Goal: Information Seeking & Learning: Learn about a topic

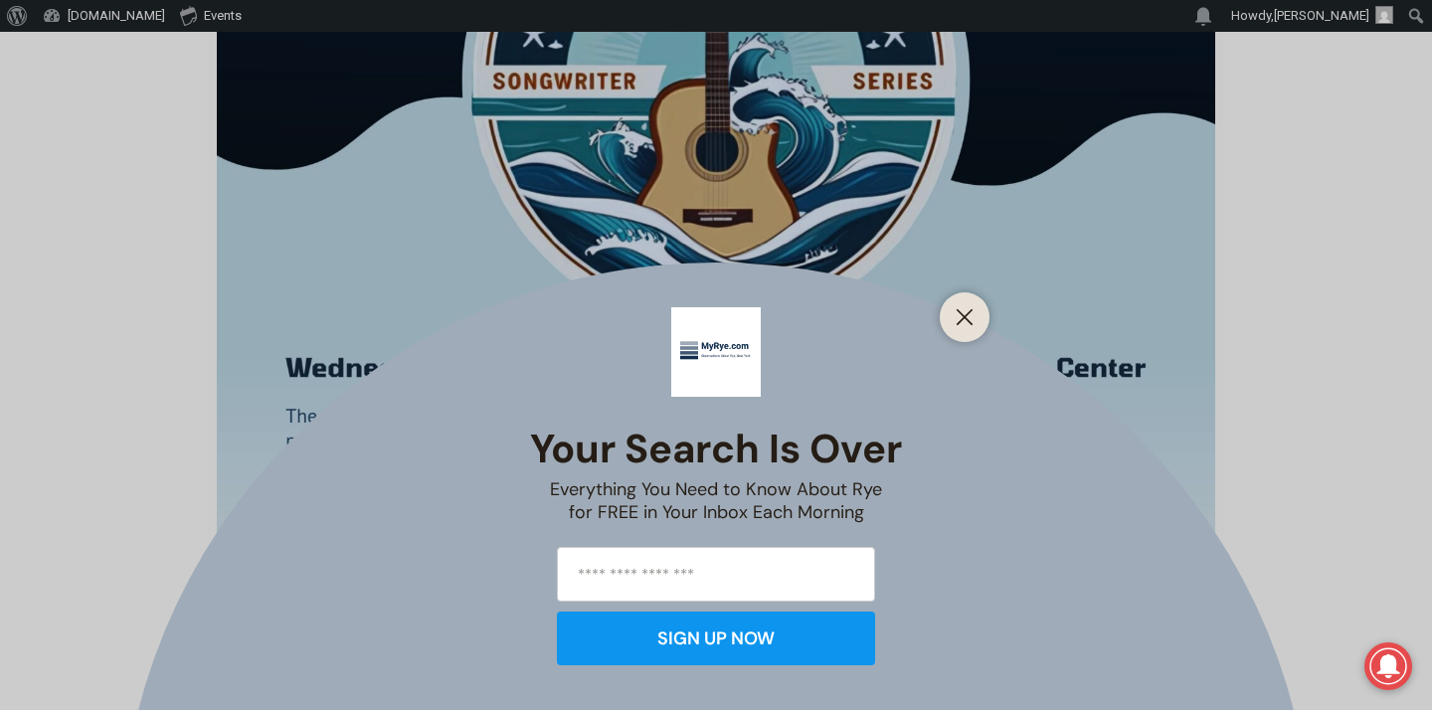
scroll to position [1222, 0]
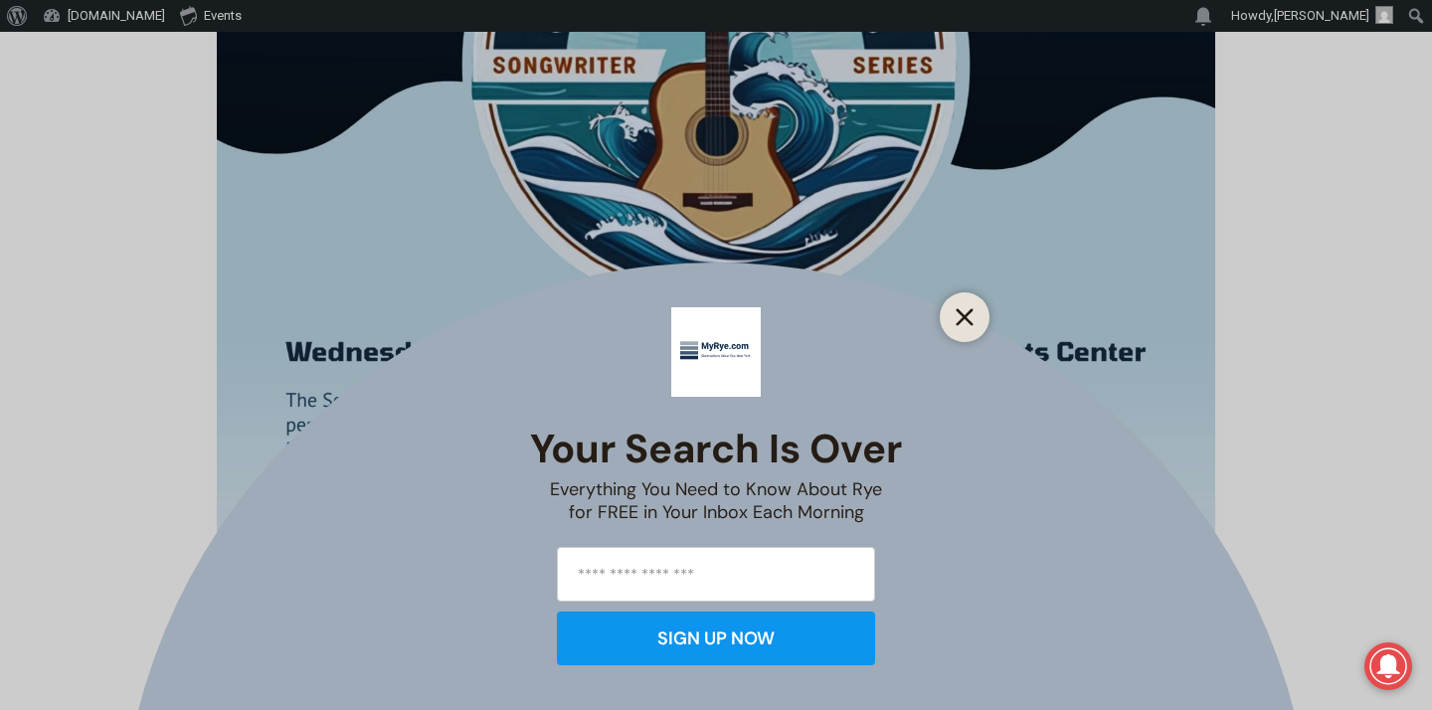
click at [969, 309] on icon "Close" at bounding box center [964, 317] width 18 height 18
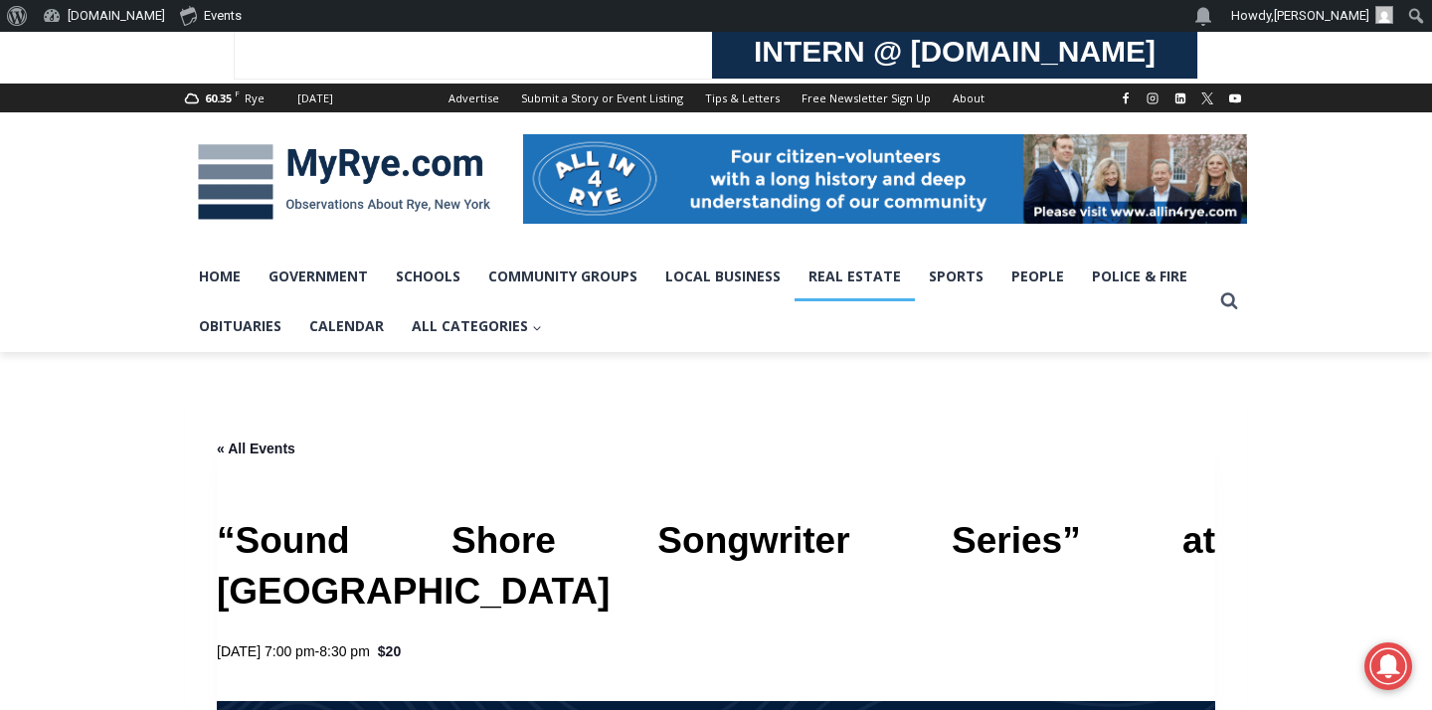
scroll to position [0, 0]
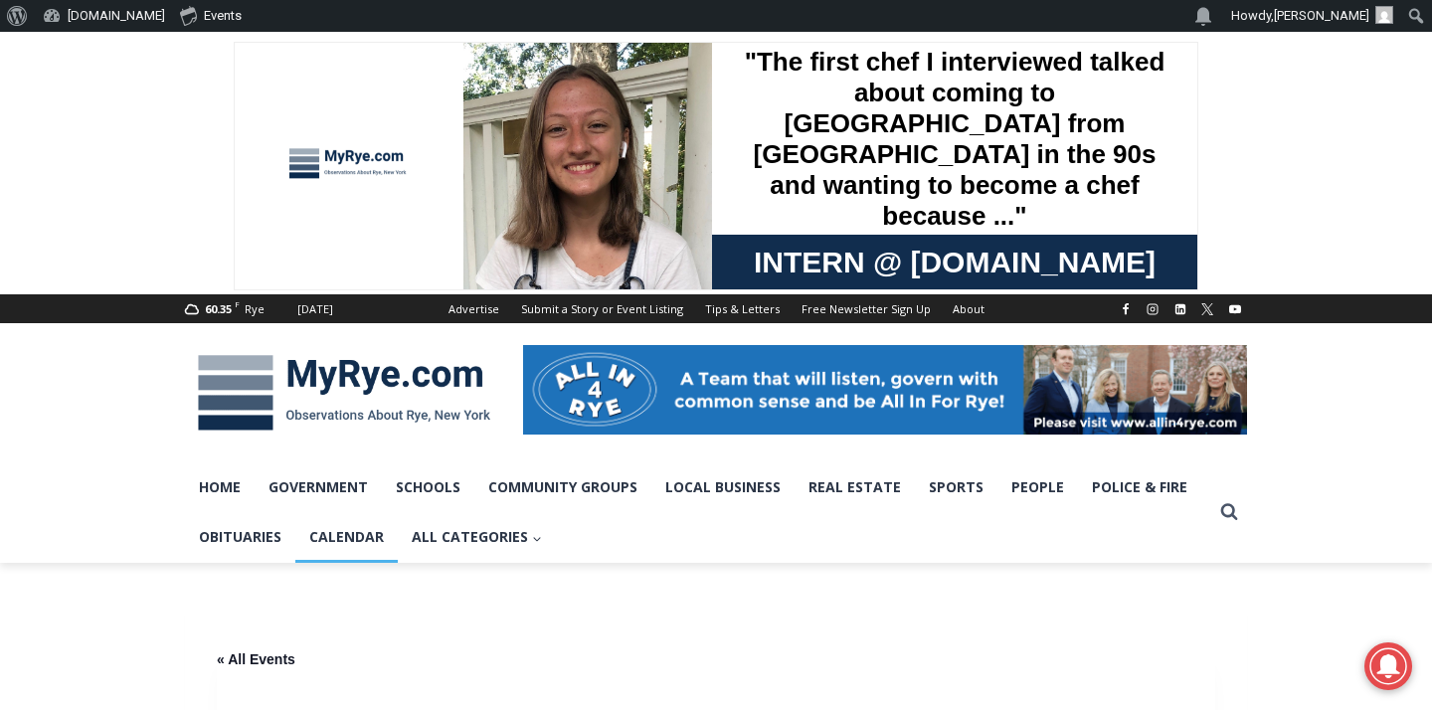
click at [345, 538] on link "Calendar" at bounding box center [346, 537] width 102 height 50
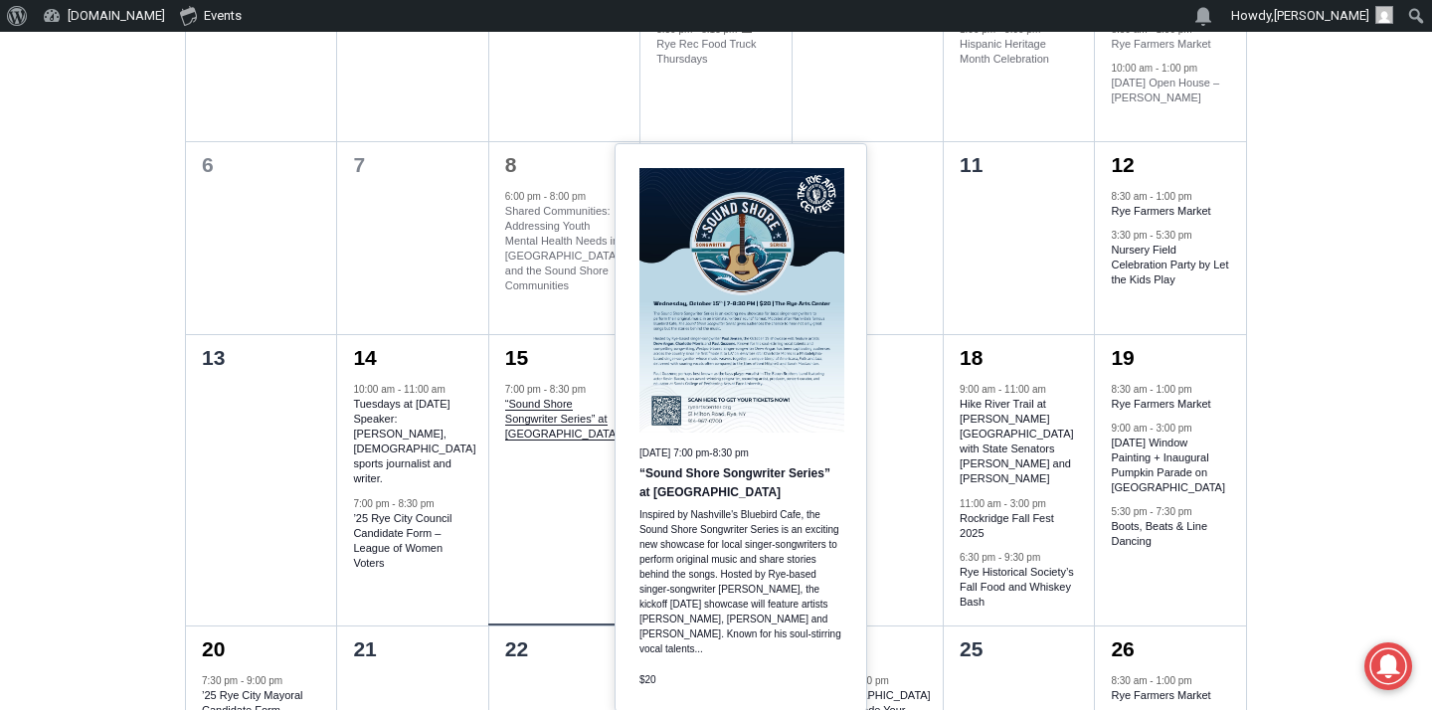
scroll to position [1079, 0]
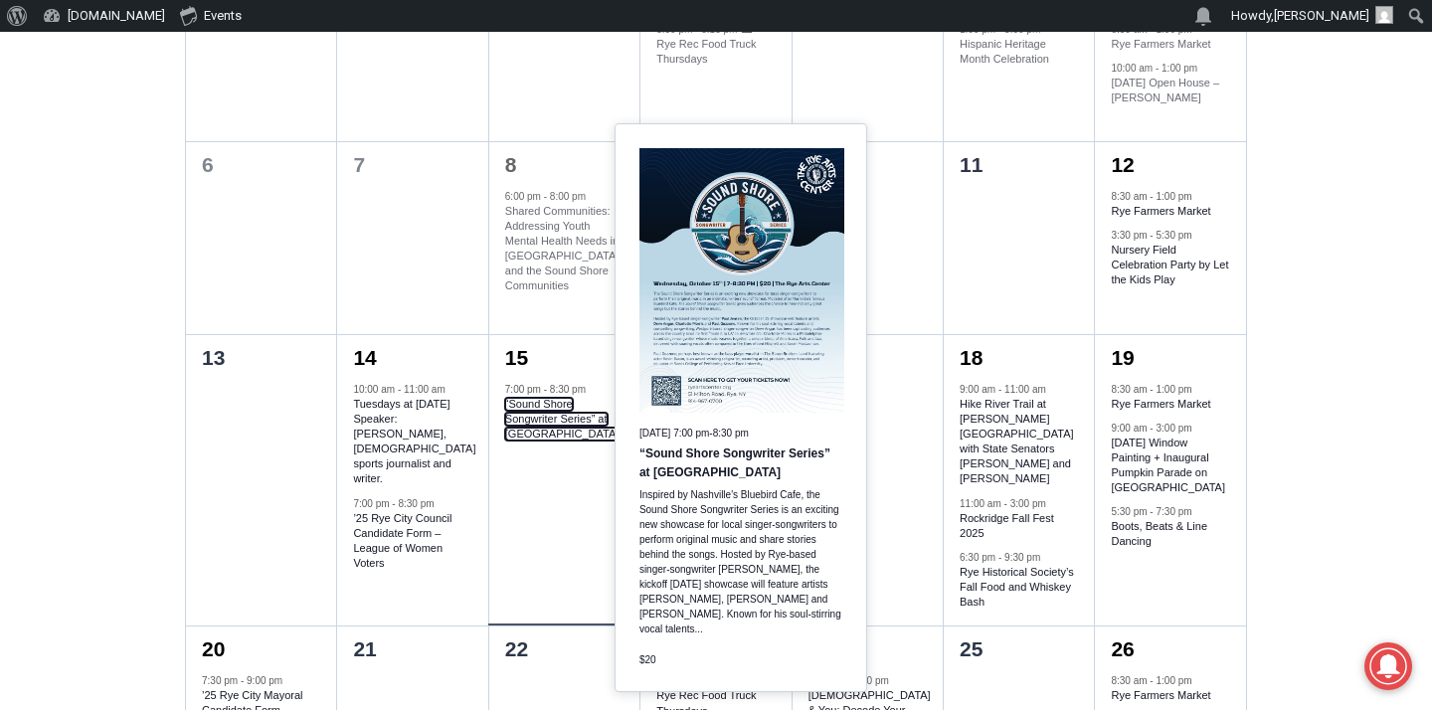
click at [540, 421] on link "“Sound Shore Songwriter Series” at [GEOGRAPHIC_DATA]" at bounding box center [562, 419] width 114 height 43
